Goal: Transaction & Acquisition: Purchase product/service

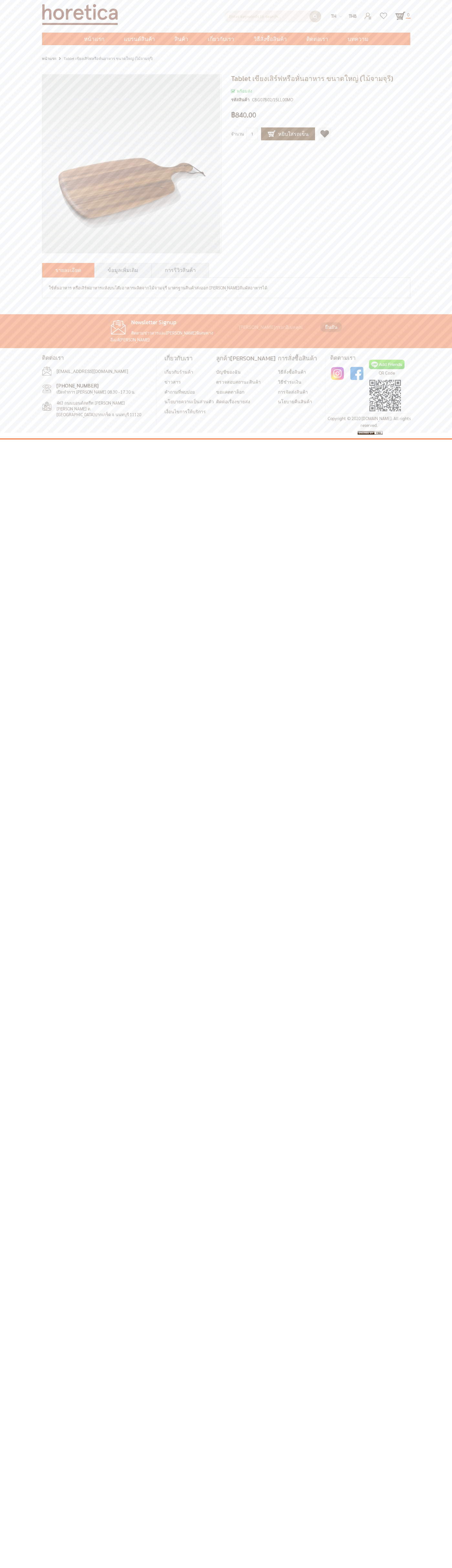
click at [409, 28] on div "ค้นหาขั้นสูง Enter keywords to search... ค้นหา th en THB USD" at bounding box center [226, 15] width 368 height 29
click at [421, 439] on html "ค้นหาขั้นสูง Enter keywords to search... ค้นหา th en THB" at bounding box center [226, 220] width 452 height 439
click at [12, 439] on html "ค้นหาขั้นสูง Enter keywords to search... ค้นหา th en THB" at bounding box center [226, 220] width 452 height 439
click at [32, 7] on div "ค้นหาขั้นสูง Enter keywords to search... ค้นหา th en THB USD" at bounding box center [226, 23] width 452 height 45
click at [320, 134] on link "[PERSON_NAME]ไปยังรายการโปรด" at bounding box center [324, 133] width 13 height 13
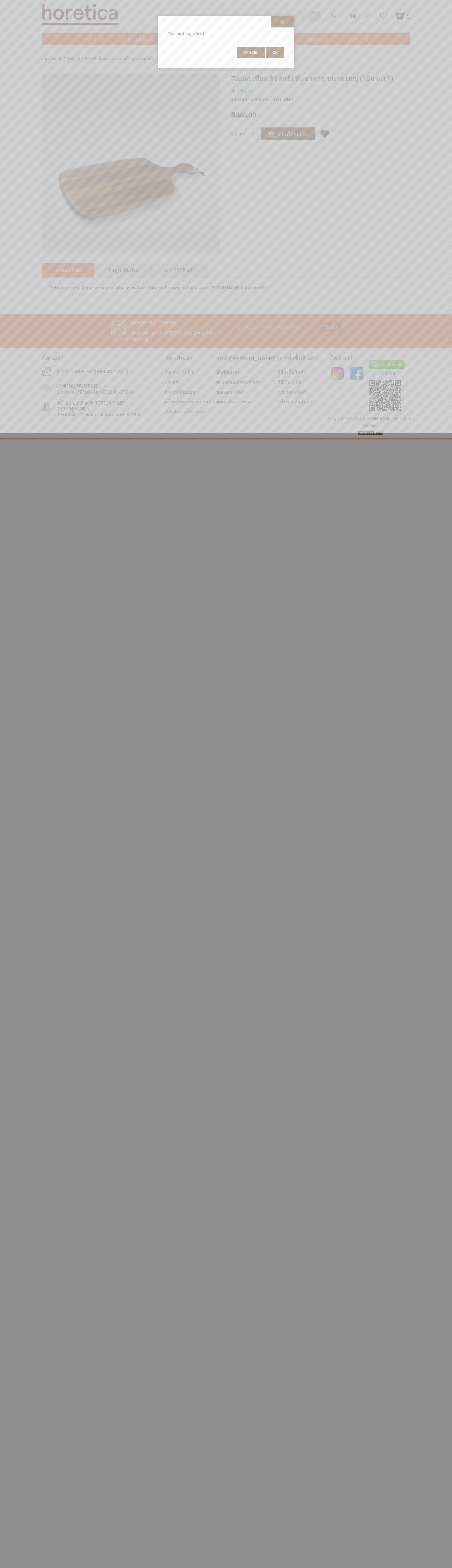
click at [251, 52] on span "Cancel" at bounding box center [250, 52] width 15 height 6
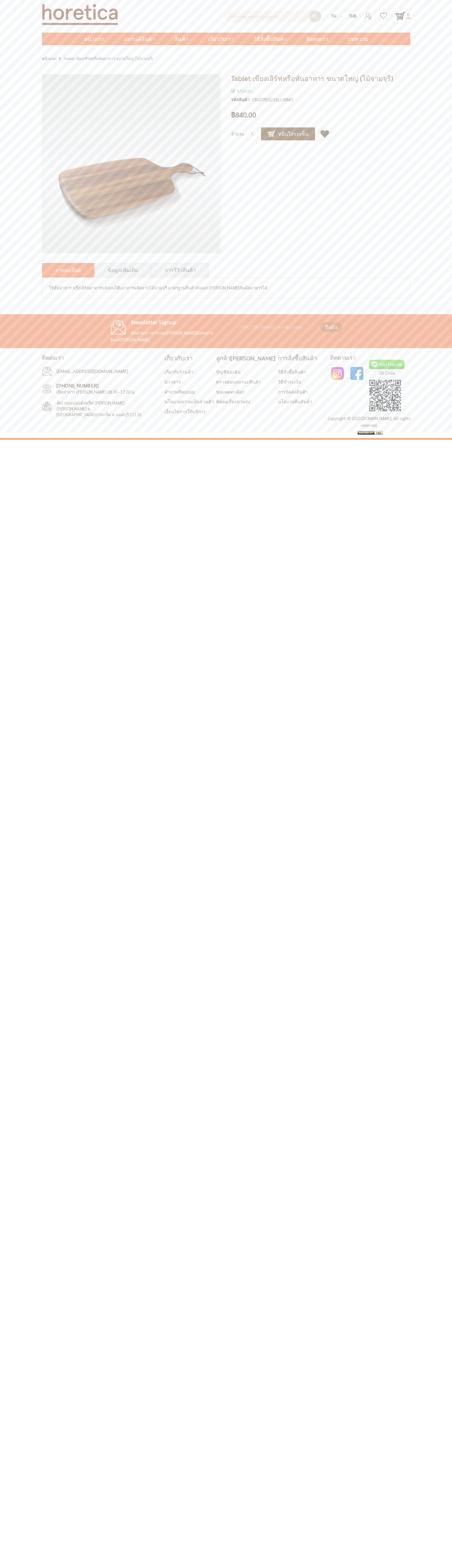
click at [120, 270] on link "ข้อมูลเพิ่มเติม" at bounding box center [123, 270] width 30 height 8
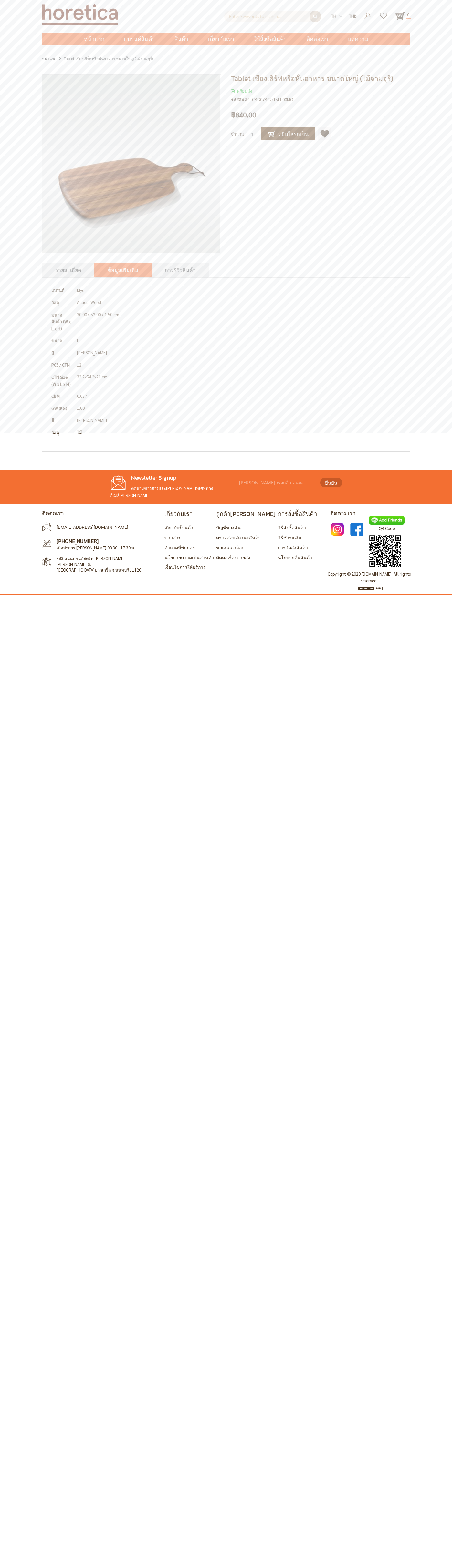
click at [15, 22] on div "ค้นหาขั้นสูง Enter keywords to search... ค้นหา th en THB USD" at bounding box center [226, 23] width 452 height 45
click at [429, 595] on html "ค้นหาขั้นสูง Enter keywords to search... ค้นหา th en THB" at bounding box center [226, 297] width 452 height 595
click at [85, 595] on html "ค้นหาขั้นสูง Enter keywords to search... ค้นหา th en THB" at bounding box center [226, 297] width 452 height 595
click at [22, 217] on div "Tablet เขียงเสิร์ฟหรือหั่นอาหาร ขนาดใหญ่ (ไม้จามจุรี) พร้อมส่ง รหัสสินค้า CBG07…" at bounding box center [226, 265] width 452 height 391
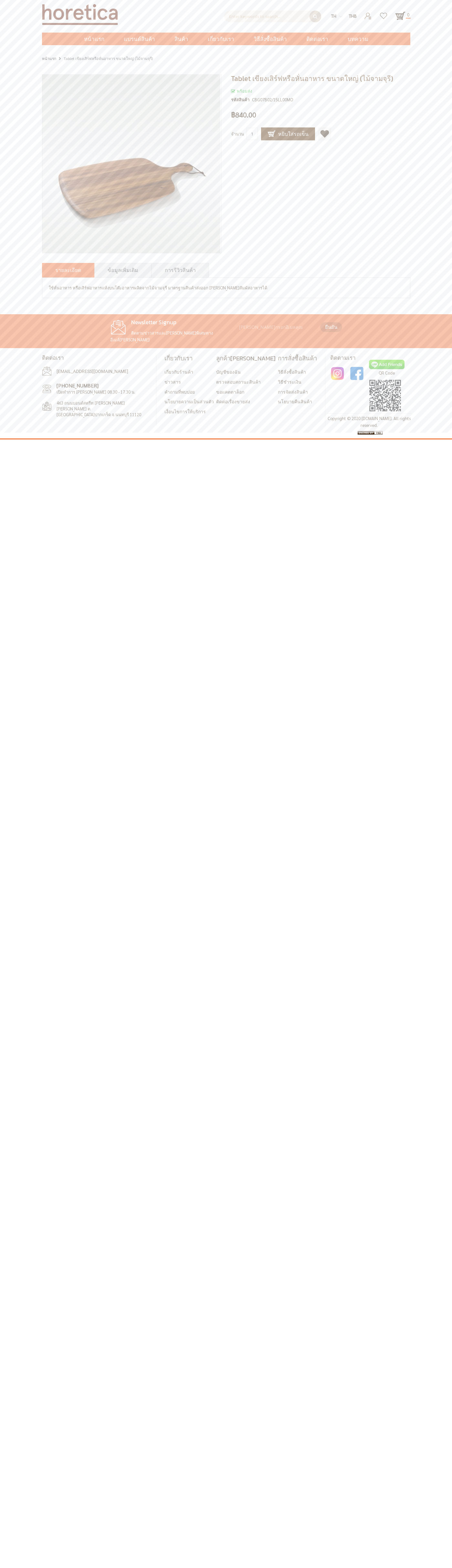
click at [320, 134] on link "[PERSON_NAME]ไปยังรายการโปรด" at bounding box center [324, 133] width 13 height 13
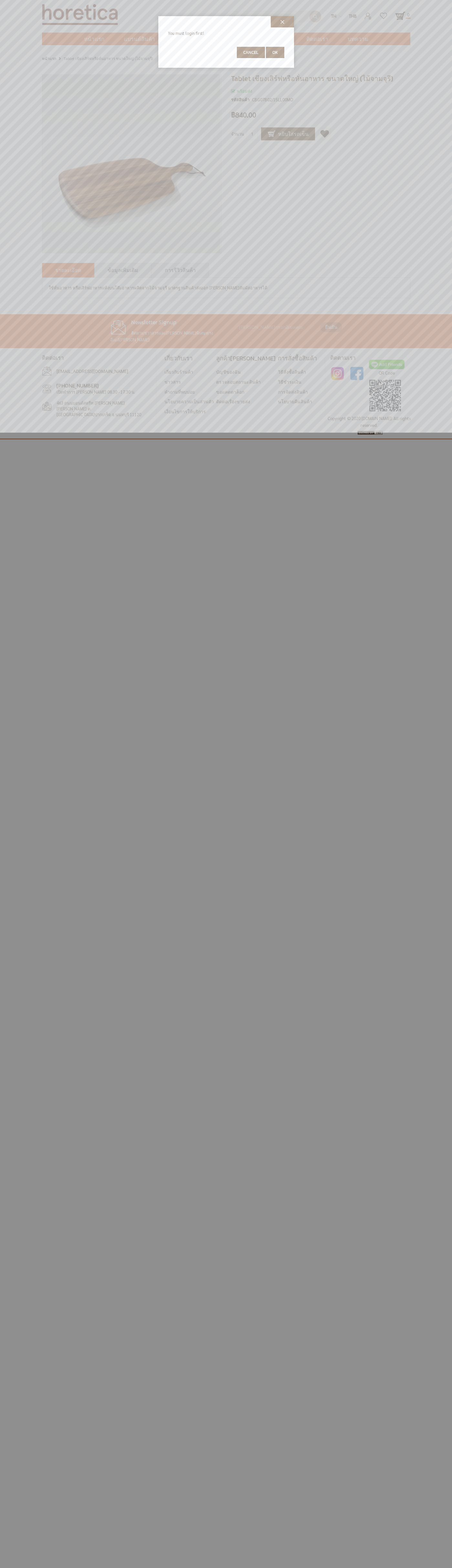
click at [251, 52] on span "Cancel" at bounding box center [250, 52] width 15 height 6
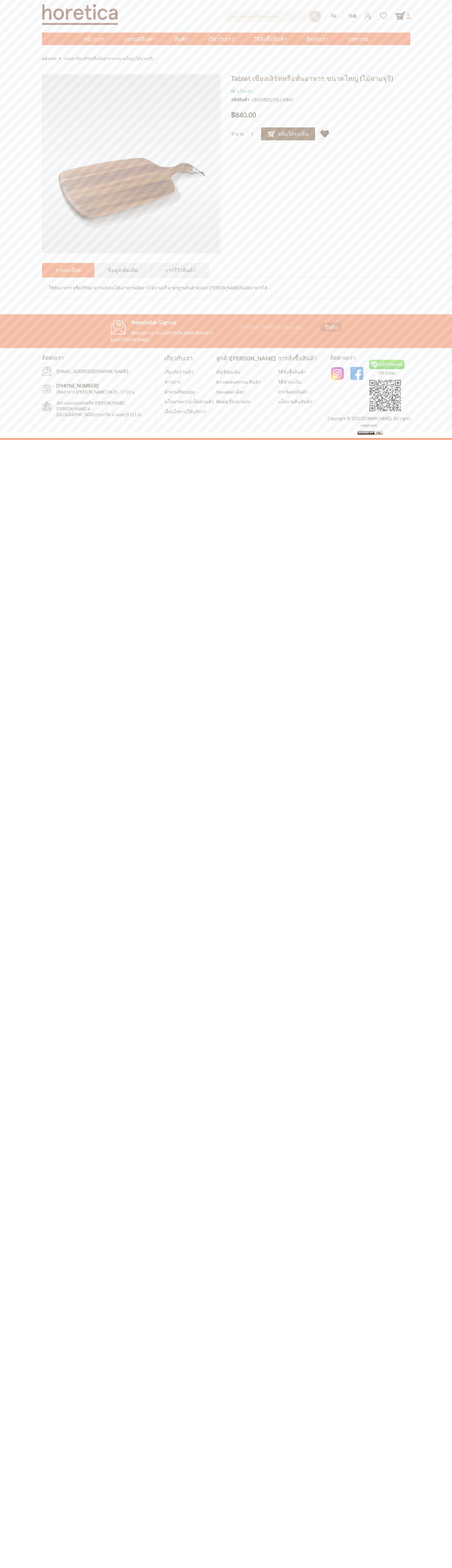
click at [120, 270] on link "ข้อมูลเพิ่มเติม" at bounding box center [123, 270] width 30 height 8
